Goal: Book appointment/travel/reservation

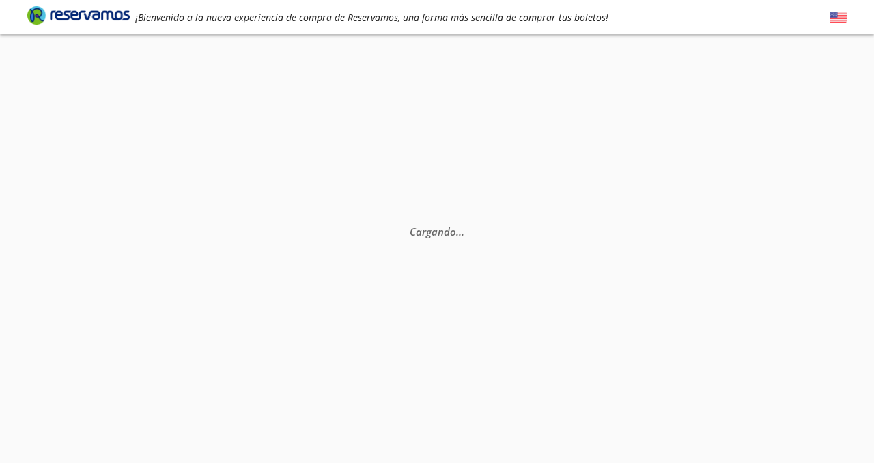
scroll to position [27, 0]
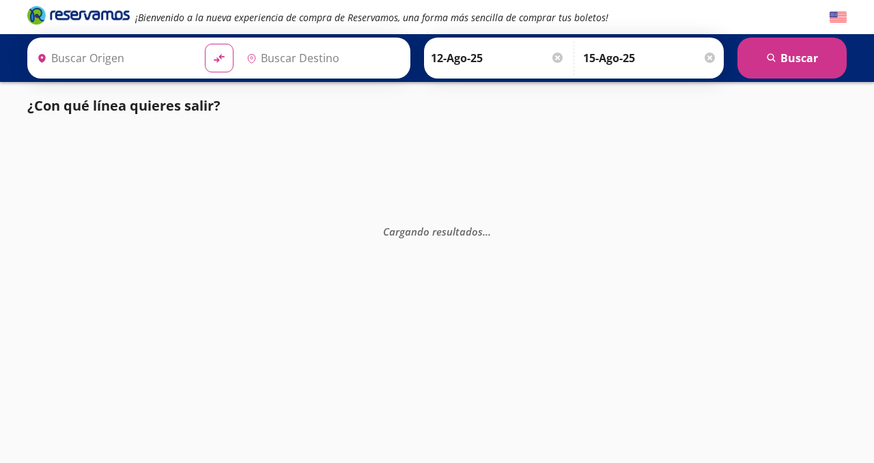
type input "[GEOGRAPHIC_DATA], [GEOGRAPHIC_DATA]"
type input "Acapulco, [GEOGRAPHIC_DATA]"
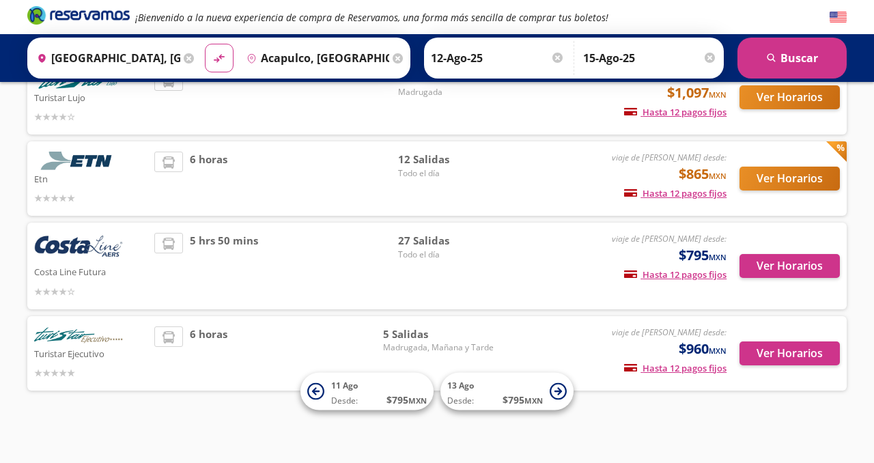
scroll to position [111, 0]
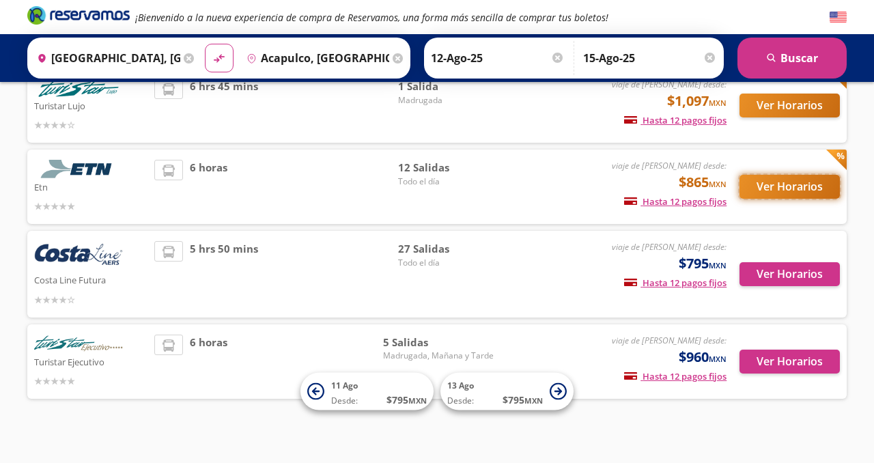
click at [804, 199] on button "Ver Horarios" at bounding box center [790, 187] width 100 height 24
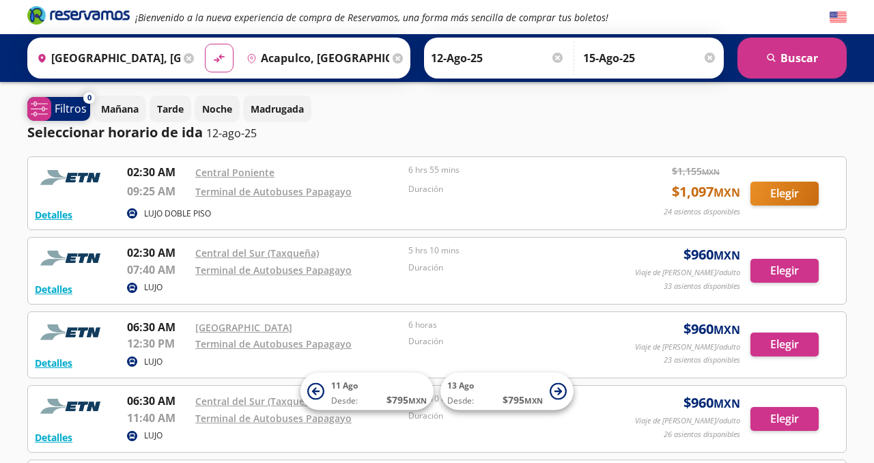
click at [71, 107] on p "Filtros" at bounding box center [71, 108] width 32 height 16
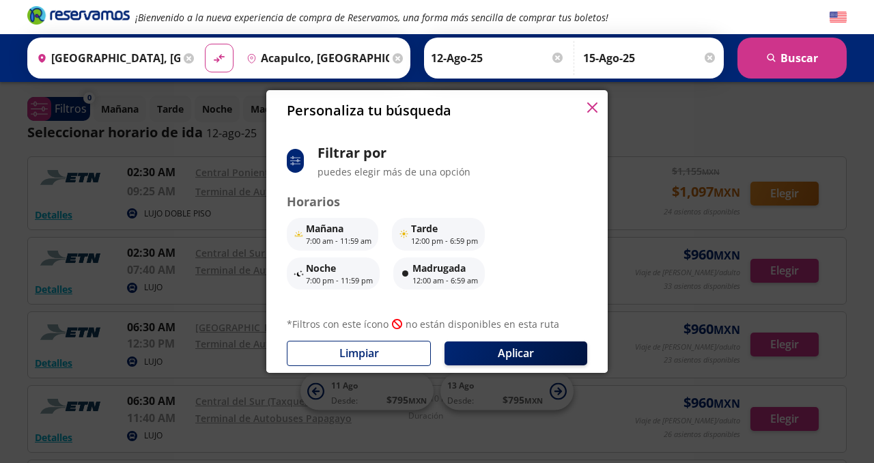
scroll to position [134, 0]
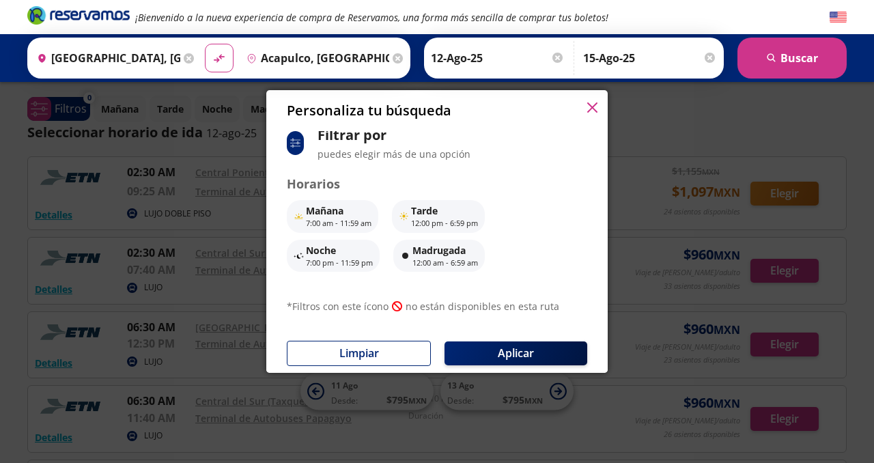
click at [598, 110] on div "Personaliza tu búsqueda" at bounding box center [436, 110] width 341 height 41
click at [591, 111] on icon "button" at bounding box center [592, 107] width 10 height 10
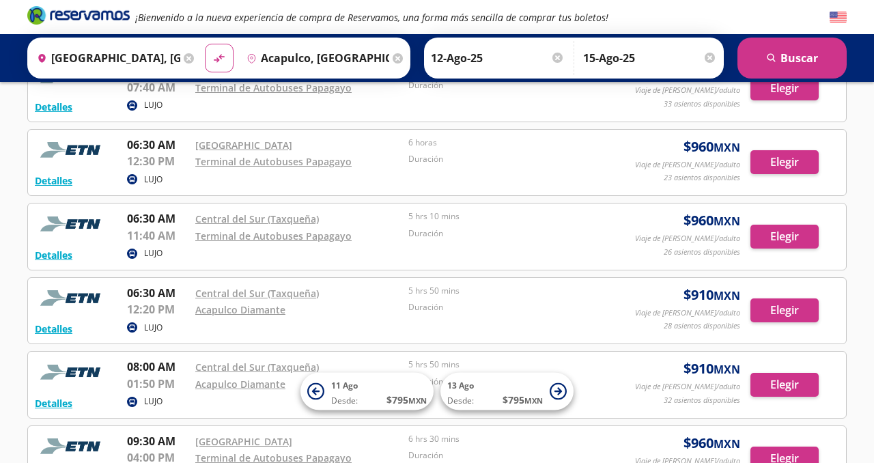
scroll to position [185, 0]
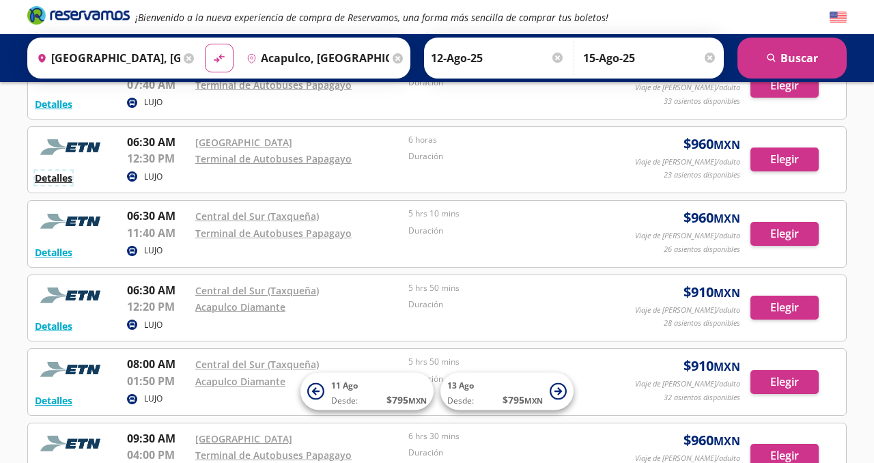
click at [61, 185] on button "Detalles" at bounding box center [54, 178] width 38 height 14
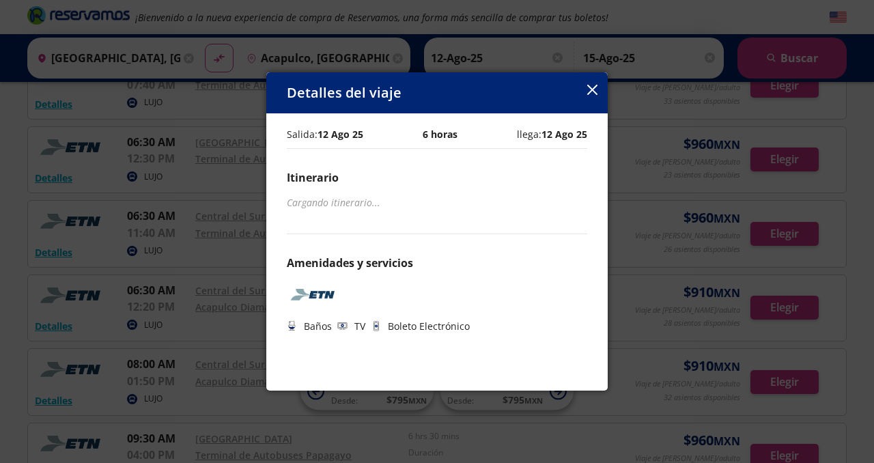
click at [588, 95] on icon "button" at bounding box center [592, 90] width 10 height 10
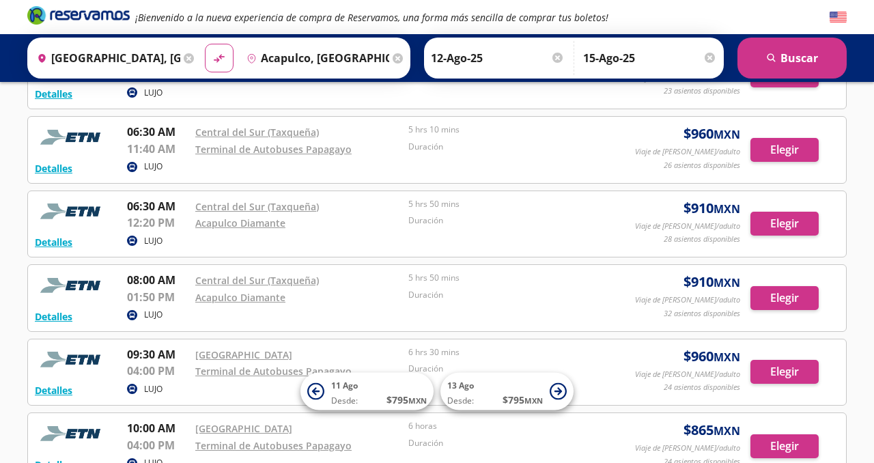
scroll to position [270, 0]
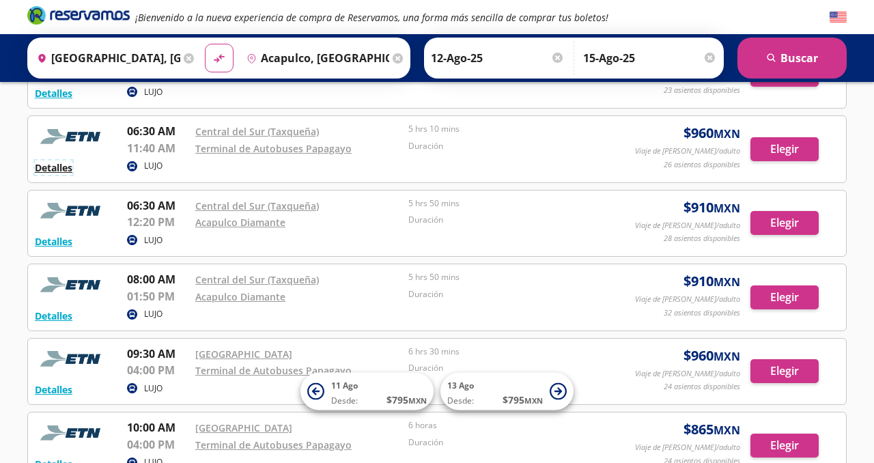
click at [52, 175] on button "Detalles" at bounding box center [54, 167] width 38 height 14
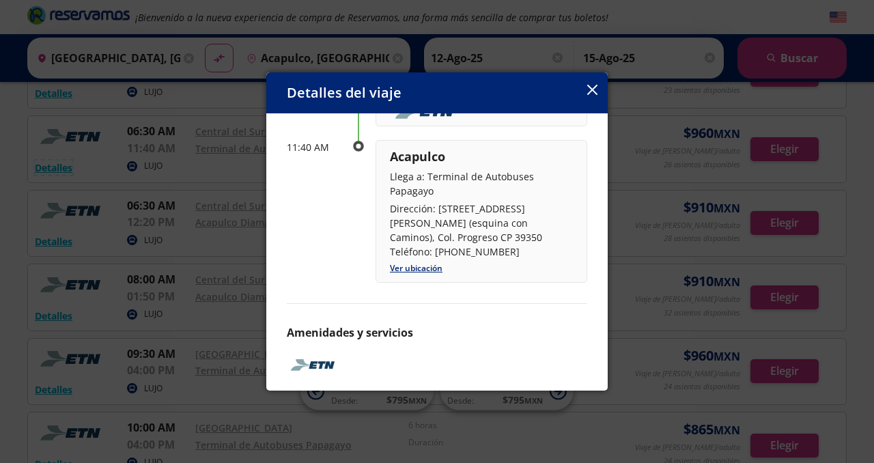
scroll to position [219, 0]
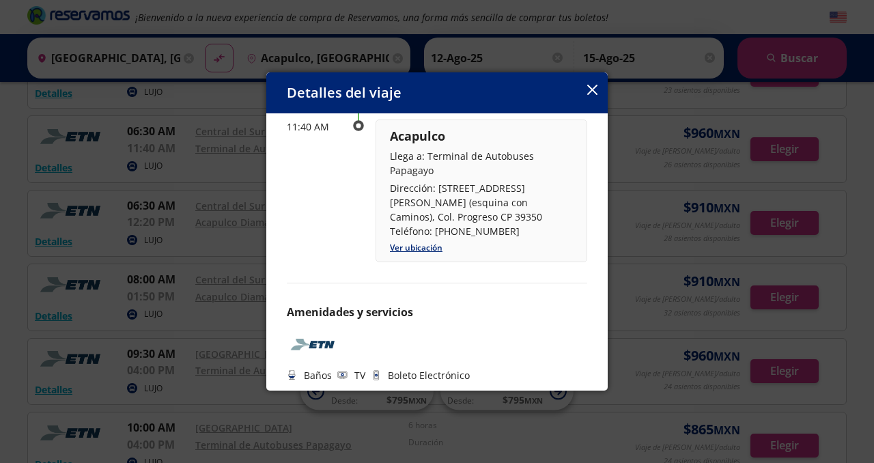
click at [595, 94] on icon "button" at bounding box center [592, 90] width 10 height 10
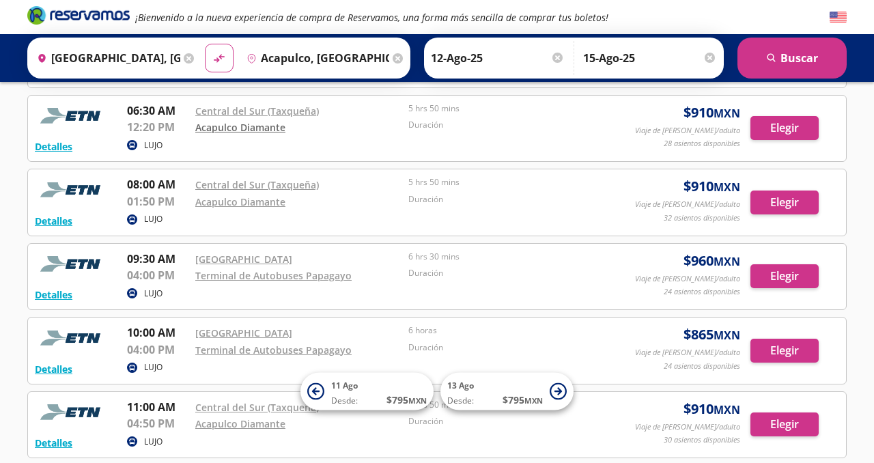
scroll to position [366, 0]
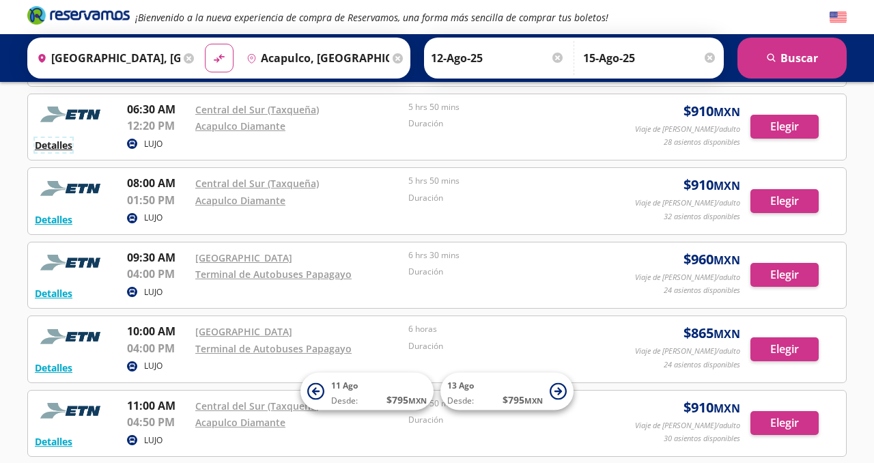
click at [61, 152] on button "Detalles" at bounding box center [54, 145] width 38 height 14
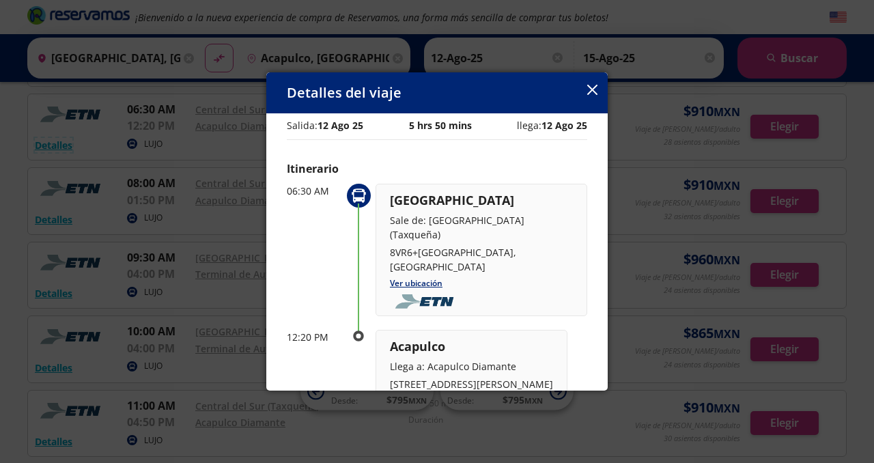
scroll to position [0, 0]
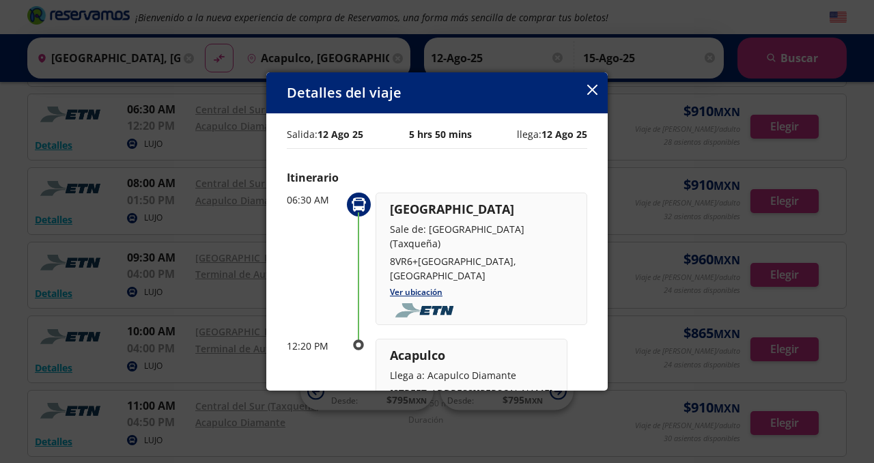
click at [593, 95] on icon "button" at bounding box center [592, 90] width 10 height 10
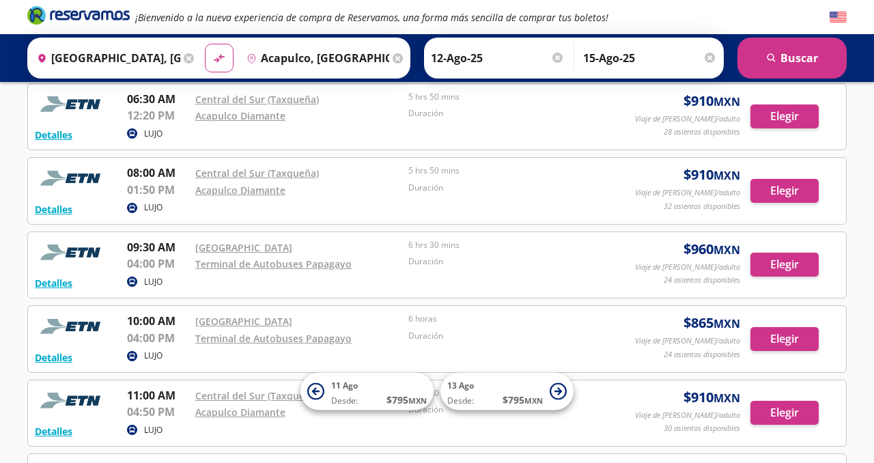
scroll to position [386, 0]
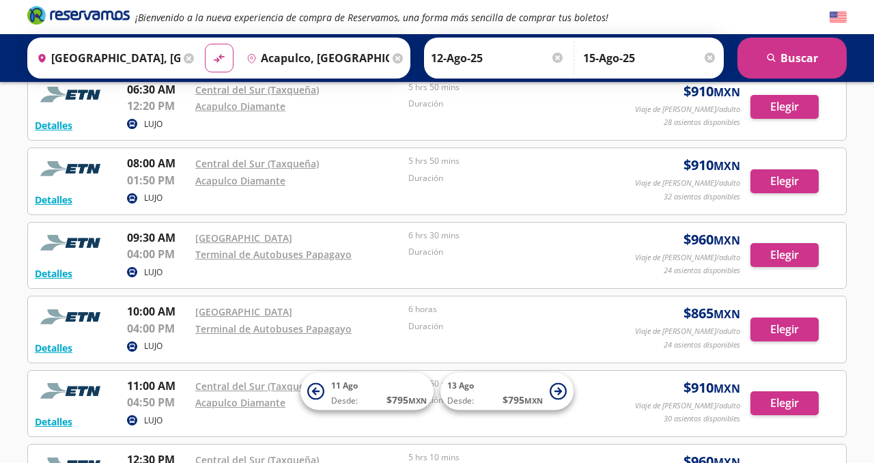
click at [249, 188] on div "Acapulco Diamante" at bounding box center [298, 180] width 206 height 16
click at [252, 187] on link "Acapulco Diamante" at bounding box center [240, 180] width 90 height 13
click at [57, 207] on button "Detalles" at bounding box center [54, 200] width 38 height 14
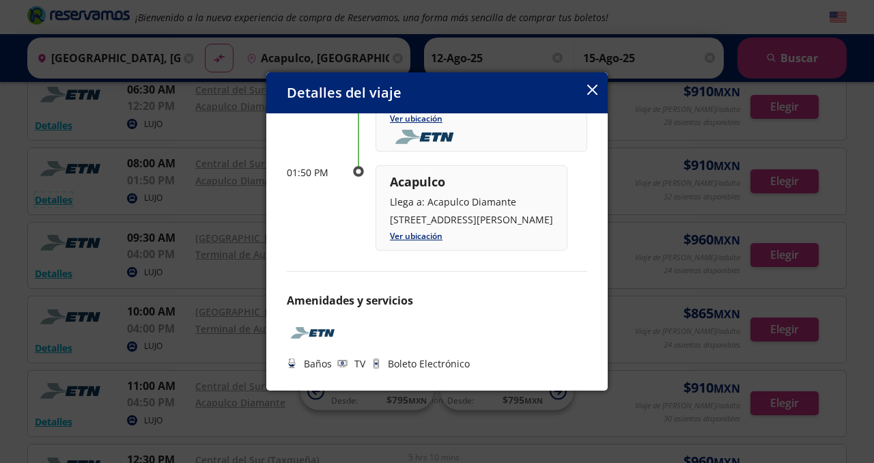
scroll to position [205, 0]
click at [590, 94] on icon "button" at bounding box center [592, 90] width 10 height 10
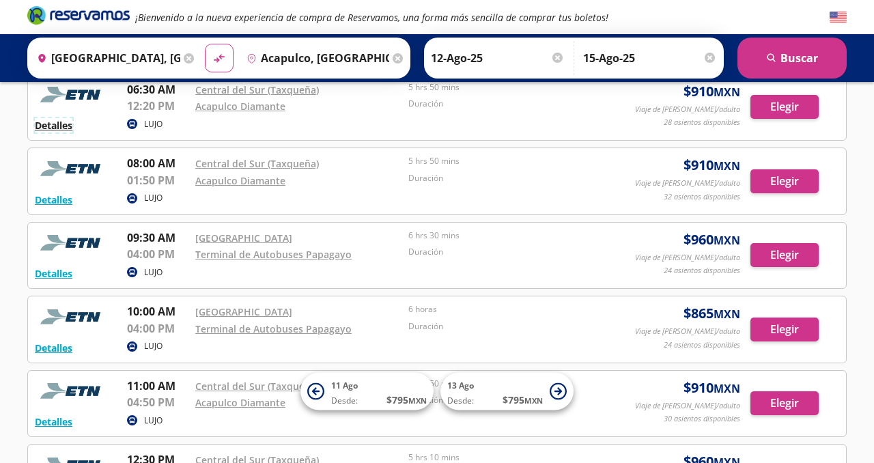
click at [48, 132] on button "Detalles" at bounding box center [54, 125] width 38 height 14
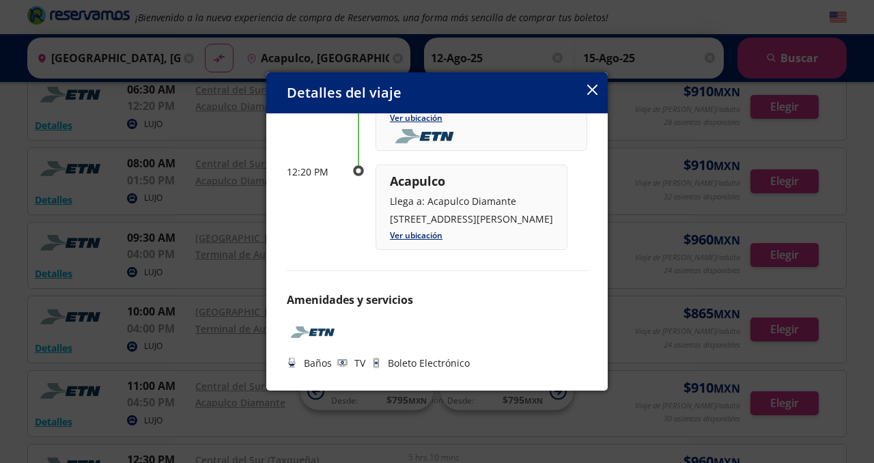
click at [593, 94] on icon "button" at bounding box center [592, 90] width 10 height 10
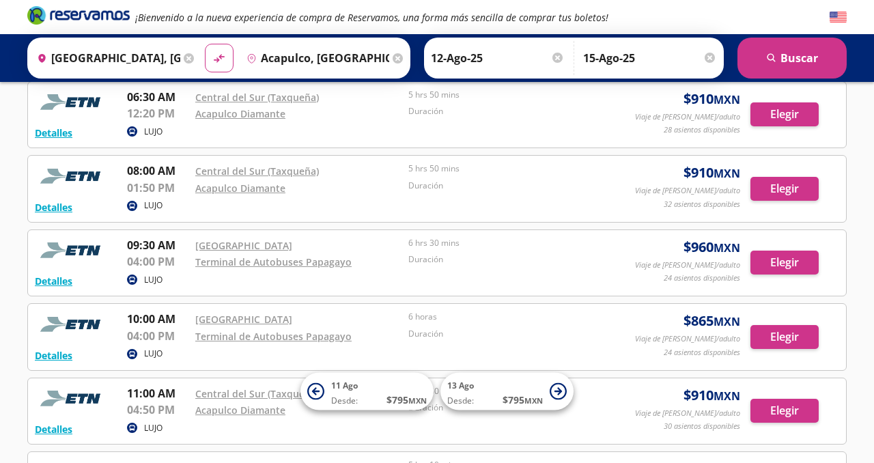
scroll to position [387, 0]
